Goal: Task Accomplishment & Management: Manage account settings

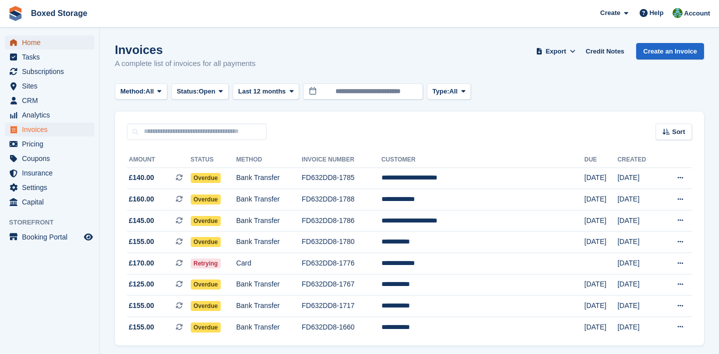
click at [70, 44] on span "Home" at bounding box center [52, 42] width 60 height 14
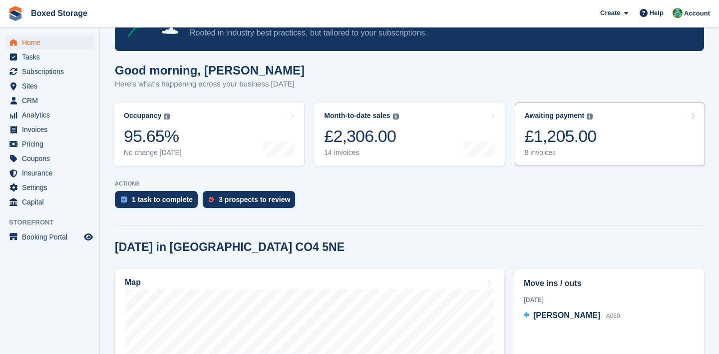
scroll to position [56, 0]
click at [597, 112] on div "Awaiting payment The total outstanding balance on all open invoices." at bounding box center [561, 115] width 72 height 8
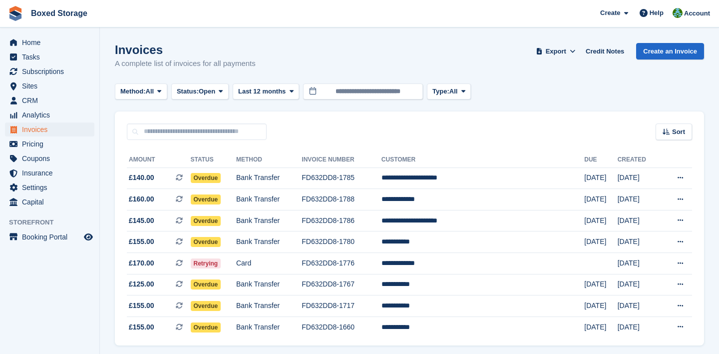
scroll to position [33, 0]
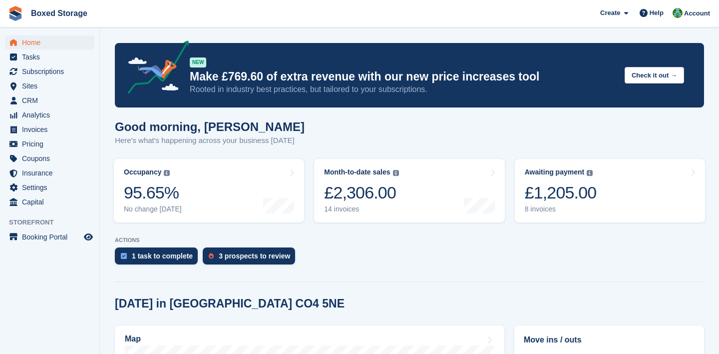
scroll to position [135, 0]
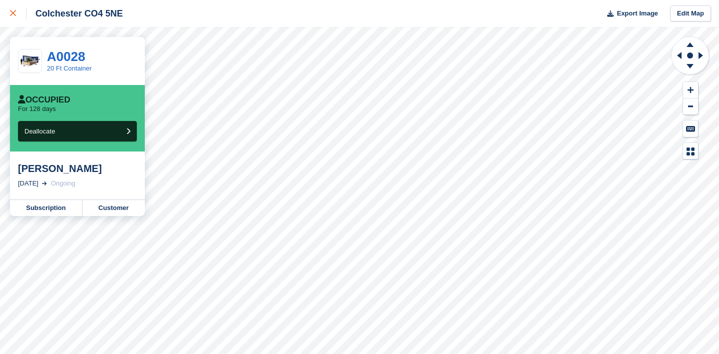
click at [22, 7] on div at bounding box center [18, 13] width 16 height 12
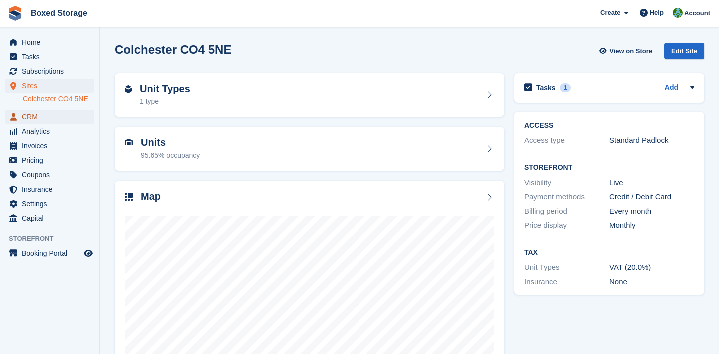
click at [45, 121] on span "CRM" at bounding box center [52, 117] width 60 height 14
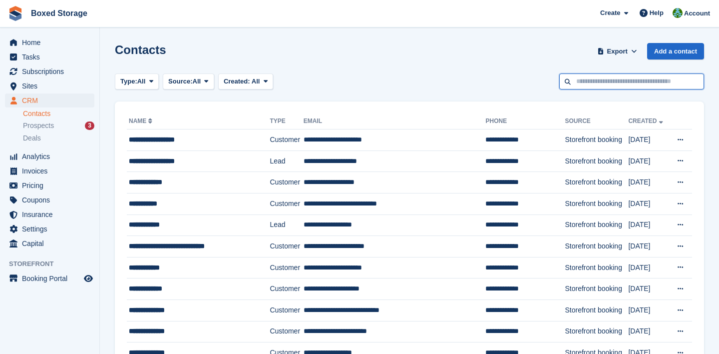
click at [598, 84] on input "text" at bounding box center [631, 81] width 145 height 16
type input "******"
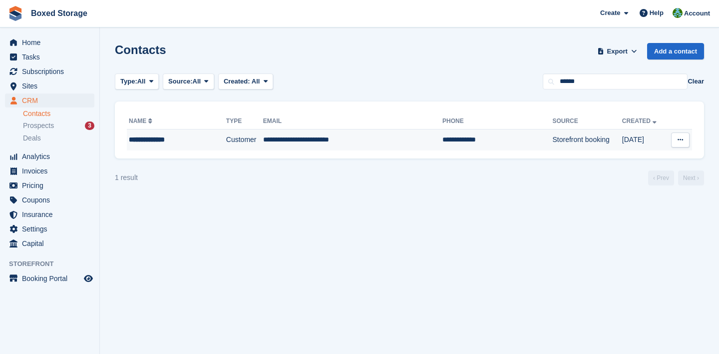
click at [442, 143] on td "**********" at bounding box center [497, 139] width 110 height 21
click at [37, 40] on span "Home" at bounding box center [52, 42] width 60 height 14
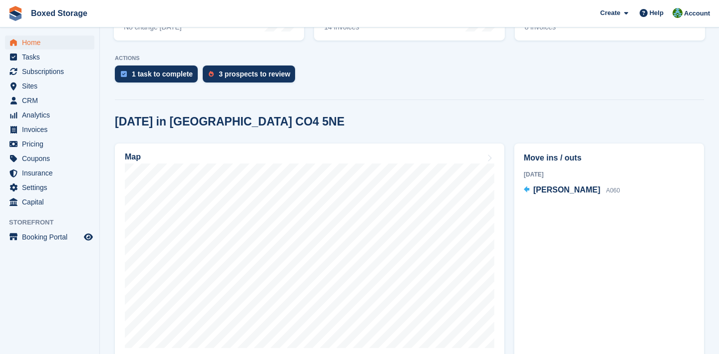
scroll to position [236, 0]
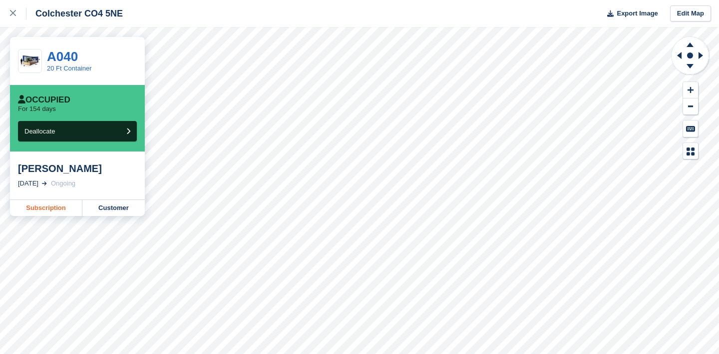
click at [65, 206] on link "Subscription" at bounding box center [46, 208] width 72 height 16
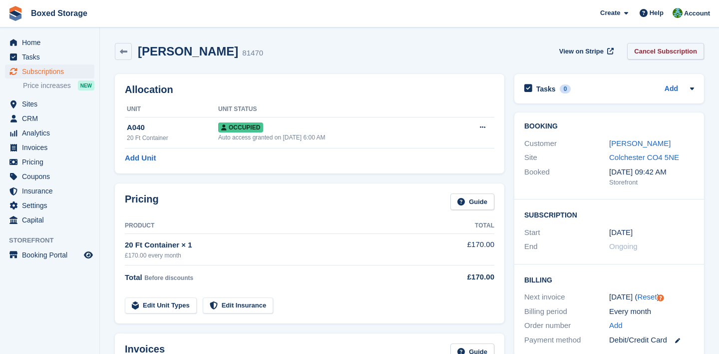
click at [641, 44] on link "Cancel Subscription" at bounding box center [665, 51] width 77 height 16
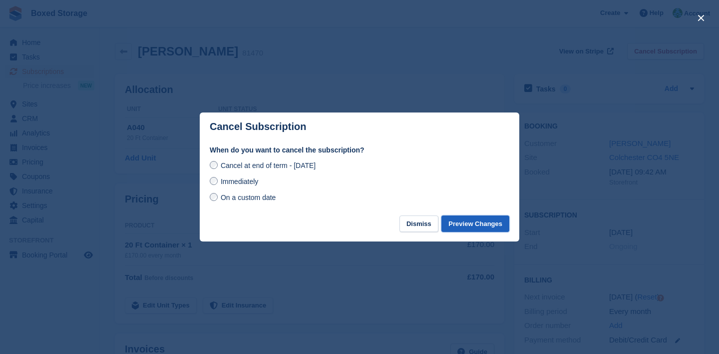
click at [465, 222] on button "Preview Changes" at bounding box center [475, 223] width 68 height 16
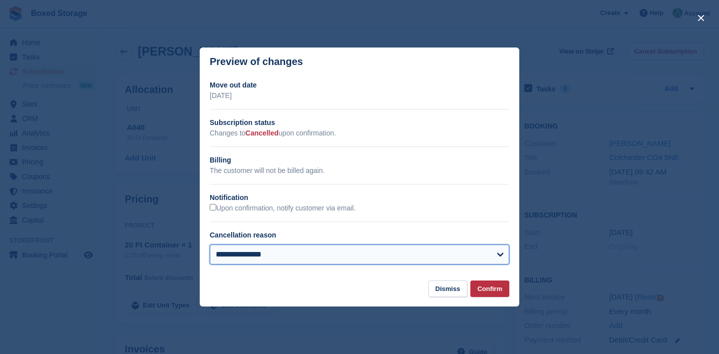
click at [425, 261] on select "**********" at bounding box center [360, 254] width 300 height 20
select select "**********"
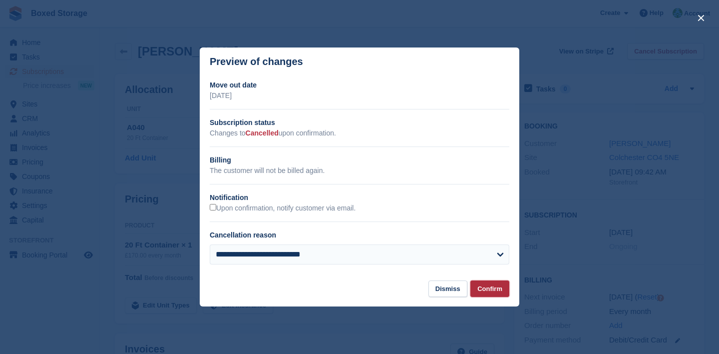
click at [482, 285] on button "Confirm" at bounding box center [489, 288] width 39 height 16
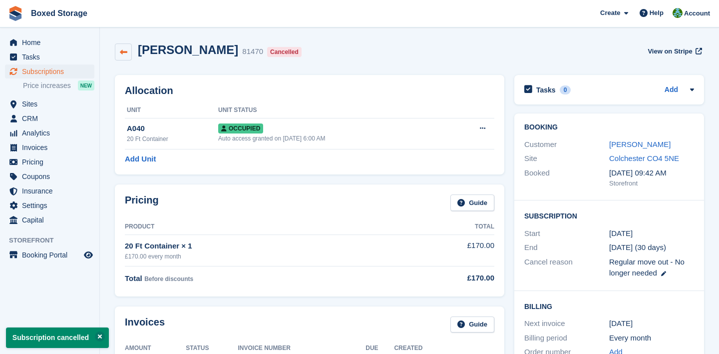
click at [129, 51] on link at bounding box center [123, 51] width 17 height 17
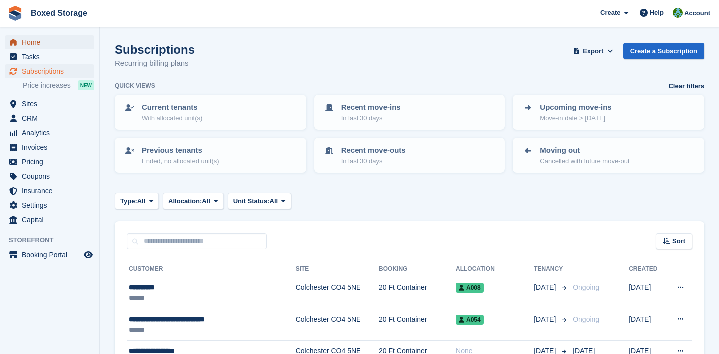
click at [65, 36] on span "Home" at bounding box center [52, 42] width 60 height 14
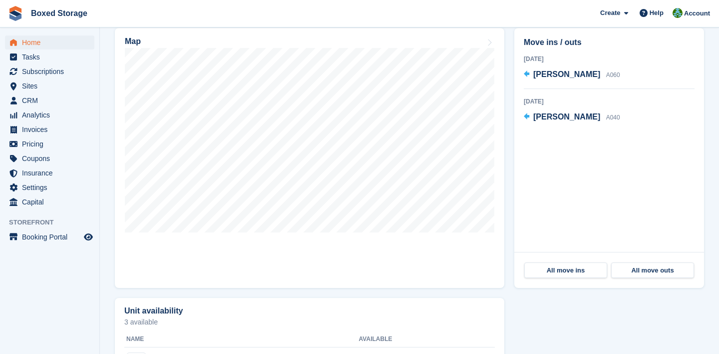
scroll to position [296, 0]
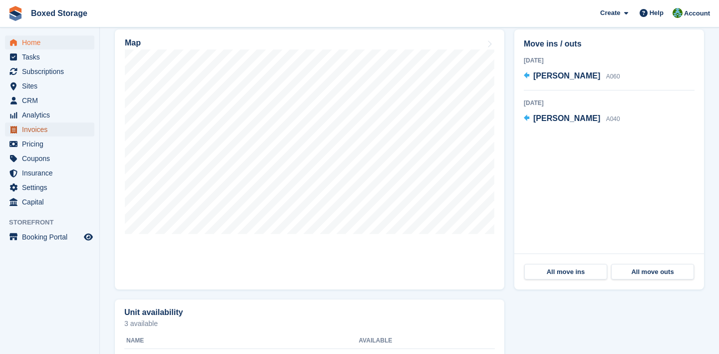
click at [55, 123] on span "Invoices" at bounding box center [52, 129] width 60 height 14
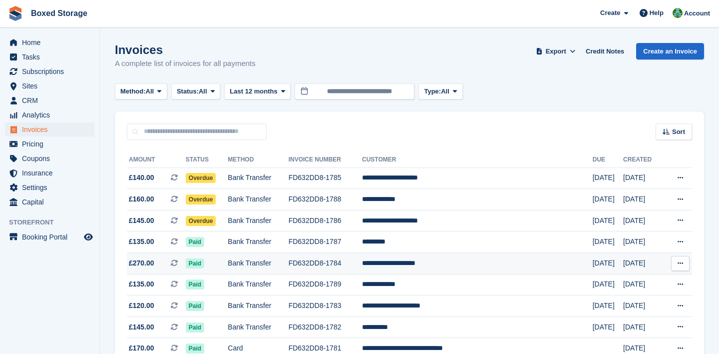
click at [362, 258] on td "FD632DD8-1784" at bounding box center [325, 263] width 73 height 21
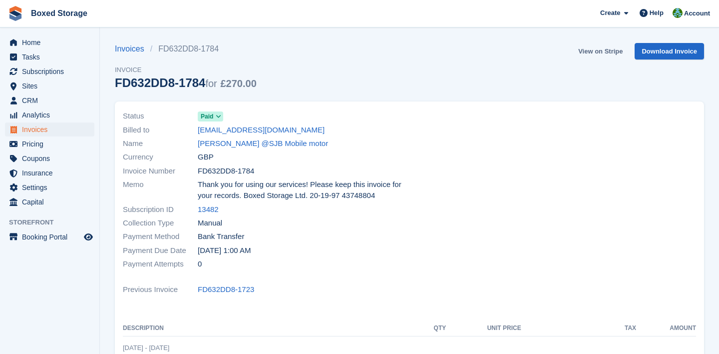
click at [614, 52] on link "View on Stripe" at bounding box center [600, 51] width 52 height 16
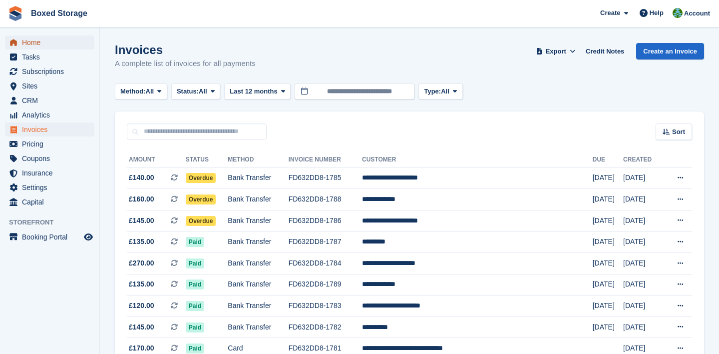
click at [90, 46] on link "Home" at bounding box center [49, 42] width 89 height 14
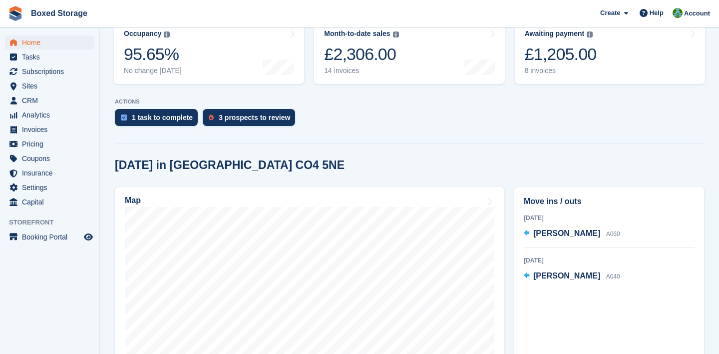
scroll to position [138, 0]
click at [547, 52] on div "£1,205.00" at bounding box center [561, 54] width 72 height 20
